Goal: Transaction & Acquisition: Book appointment/travel/reservation

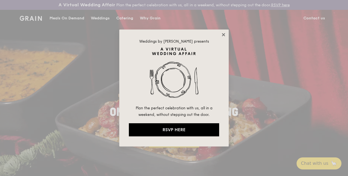
click at [223, 34] on icon at bounding box center [223, 34] width 3 height 3
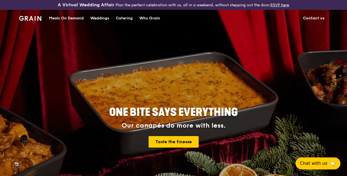
click at [125, 21] on div "Catering" at bounding box center [124, 18] width 17 height 16
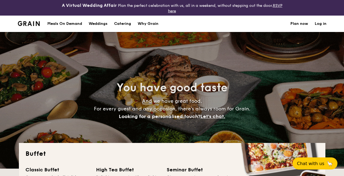
select select
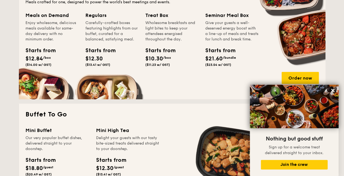
scroll to position [282, 0]
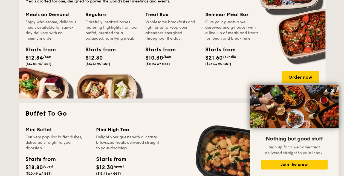
click at [53, 71] on div "Meals on Demand Enjoy wholesome, delicious meals available for same-day deliver…" at bounding box center [55, 46] width 60 height 71
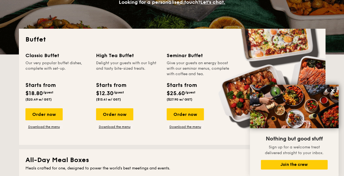
scroll to position [112, 0]
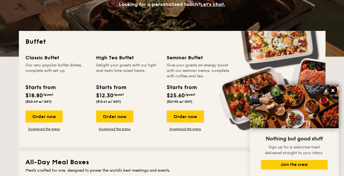
click at [332, 90] on icon at bounding box center [332, 90] width 3 height 3
